Goal: Task Accomplishment & Management: Complete application form

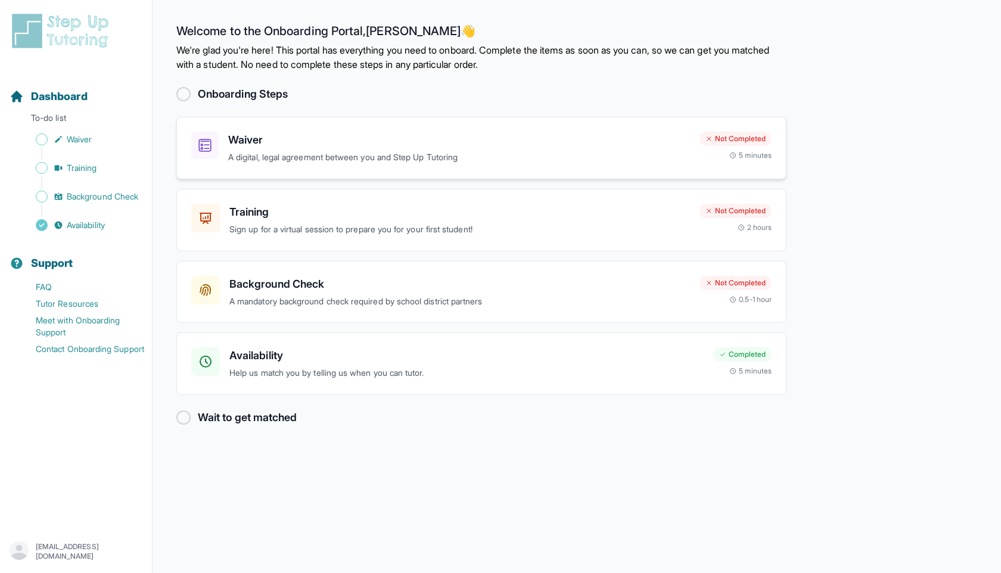
click at [706, 147] on div "Not Completed 5 minutes" at bounding box center [736, 146] width 72 height 29
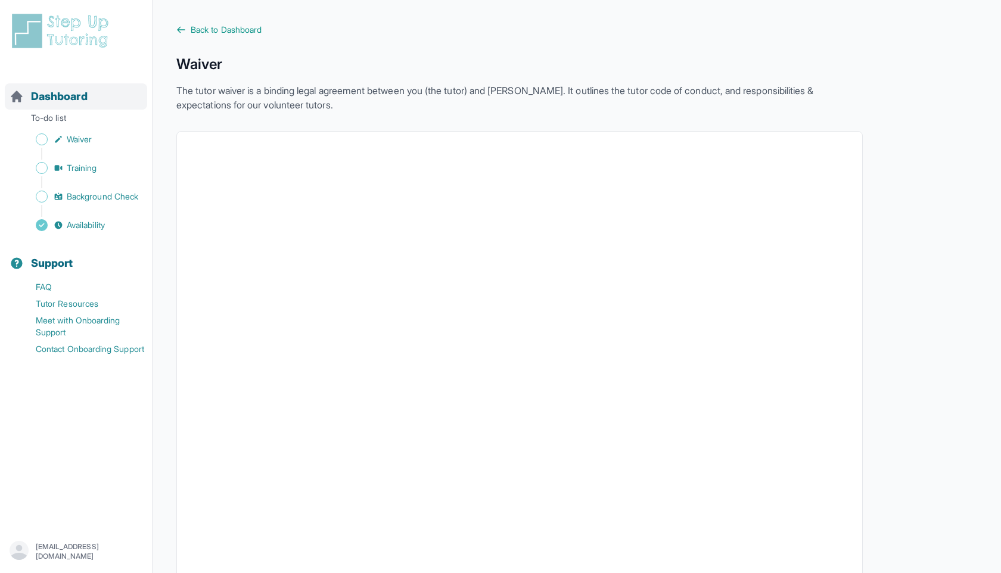
click at [45, 97] on span "Dashboard" at bounding box center [59, 96] width 57 height 17
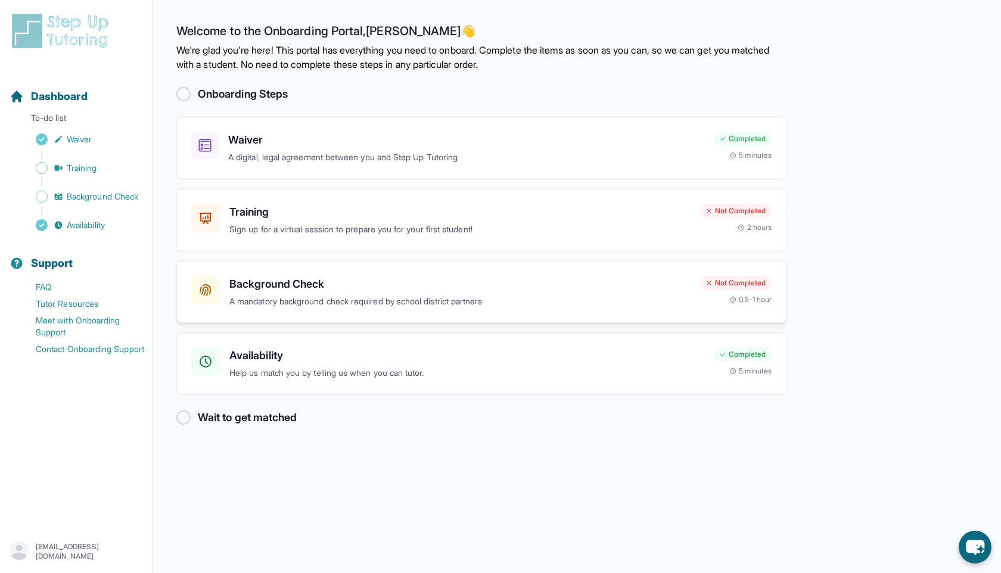
click at [485, 298] on p "A mandatory background check required by school district partners" at bounding box center [459, 302] width 461 height 14
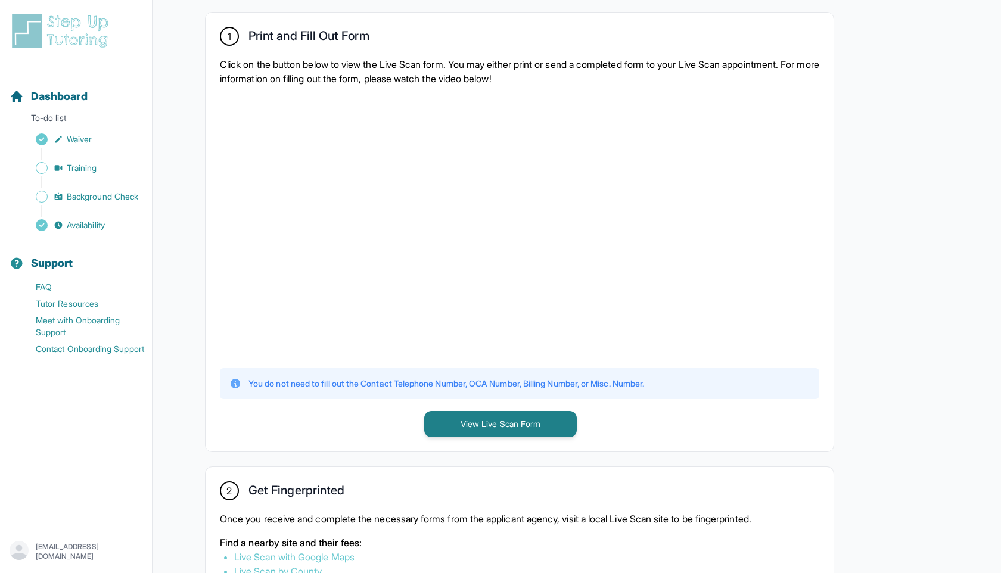
scroll to position [233, 0]
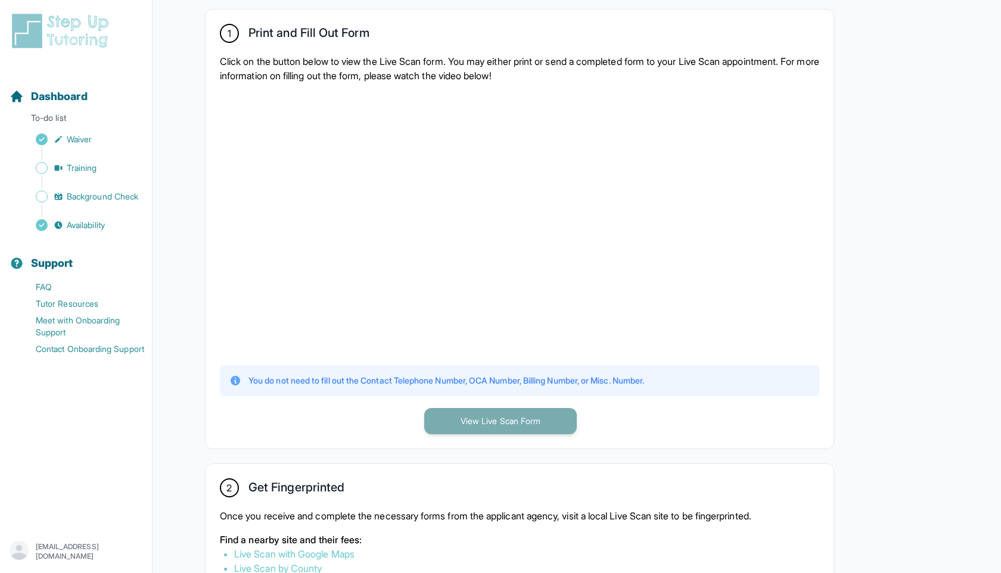
click at [514, 420] on button "View Live Scan Form" at bounding box center [500, 421] width 153 height 26
